Goal: Task Accomplishment & Management: Use online tool/utility

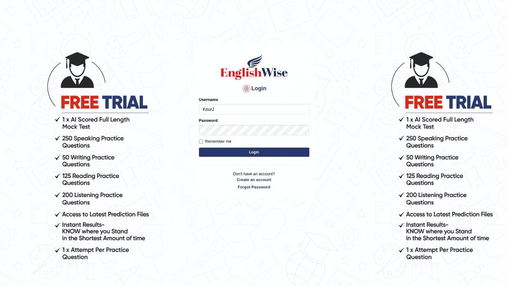
click at [243, 108] on input "KourJ" at bounding box center [254, 109] width 110 height 10
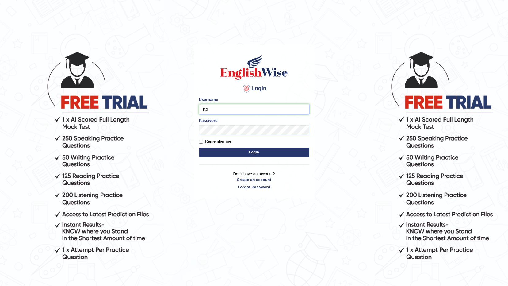
type input "K"
type input "[PERSON_NAME]"
click at [316, 41] on body "Login Please fix the following errors: Username Lawrence Password Remember me L…" at bounding box center [254, 168] width 508 height 286
click at [336, 72] on body "Login Please fix the following errors: Username Lawrence Password Remember me L…" at bounding box center [254, 168] width 508 height 286
click at [241, 155] on button "Login" at bounding box center [254, 151] width 110 height 9
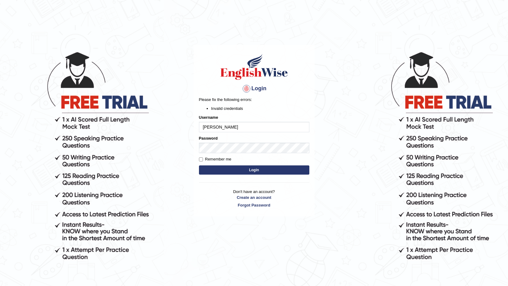
click at [229, 124] on input "[PERSON_NAME]" at bounding box center [254, 127] width 110 height 10
type input "LawrenceFC"
click at [335, 61] on body "Login Please fix the following errors: Invalid credentials Username LawrenceFC …" at bounding box center [254, 168] width 508 height 286
click at [254, 171] on button "Login" at bounding box center [254, 169] width 110 height 9
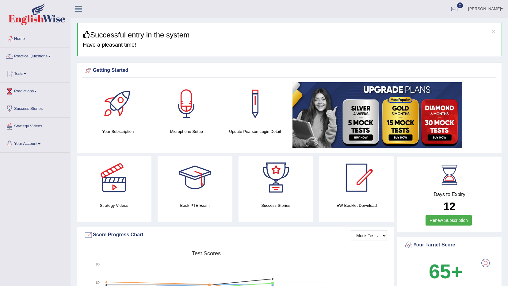
click at [22, 40] on link "Home" at bounding box center [35, 37] width 70 height 15
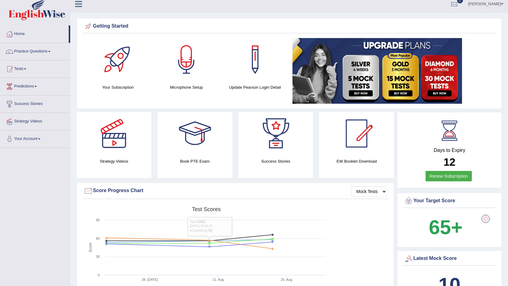
scroll to position [5, 0]
click at [20, 71] on link "Tests" at bounding box center [35, 68] width 70 height 15
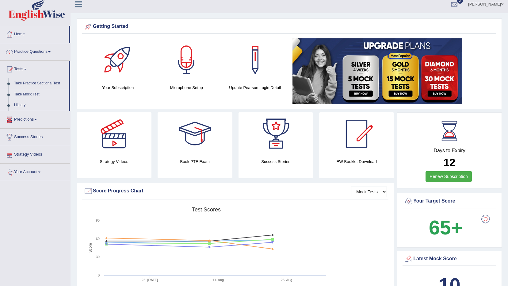
click at [33, 93] on link "Take Mock Test" at bounding box center [39, 94] width 57 height 11
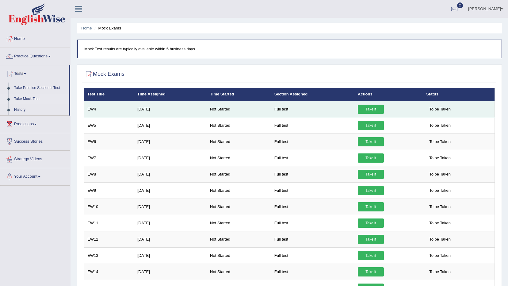
click at [370, 107] on link "Take it" at bounding box center [371, 109] width 26 height 9
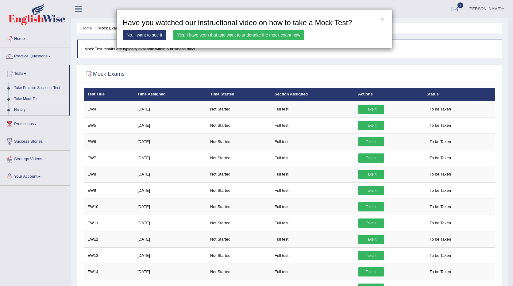
click at [267, 37] on link "Yes, I have seen that and want to undertake the mock exam now" at bounding box center [238, 35] width 131 height 10
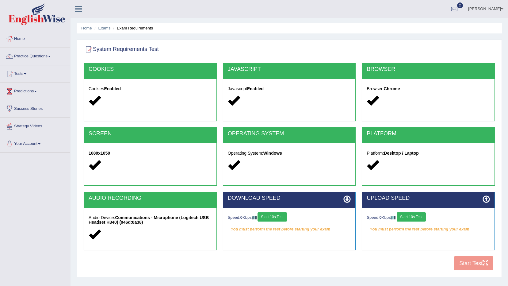
click at [273, 218] on button "Start 10s Test" at bounding box center [272, 216] width 29 height 9
click at [410, 216] on button "Start 10s Test" at bounding box center [411, 216] width 29 height 9
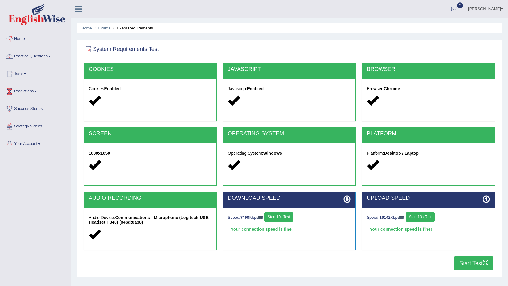
click at [472, 268] on button "Start Test" at bounding box center [473, 263] width 39 height 14
